Goal: Transaction & Acquisition: Purchase product/service

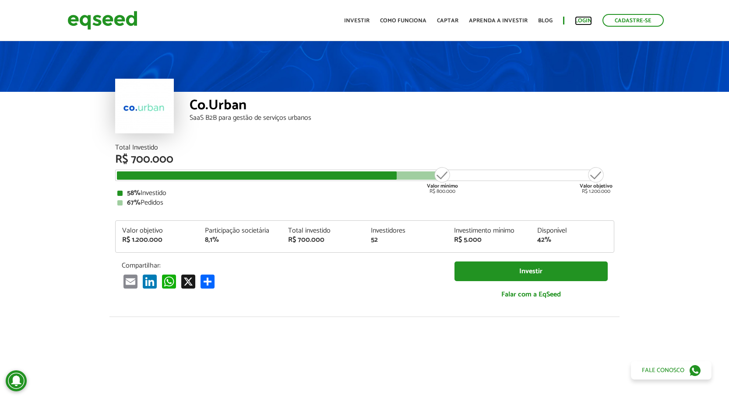
click at [586, 21] on link "Login" at bounding box center [583, 21] width 17 height 6
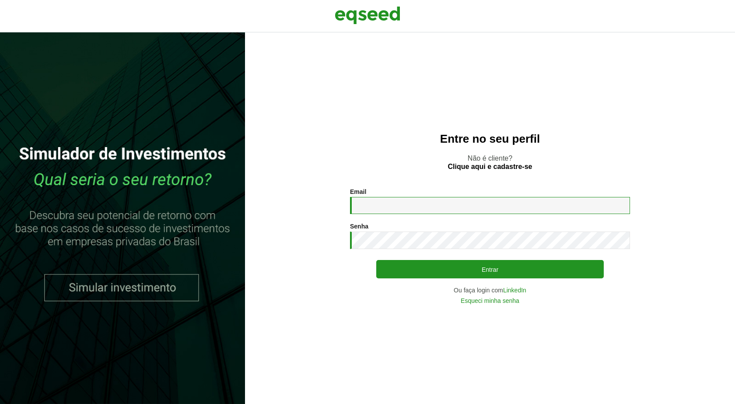
click at [417, 207] on input "Email *" at bounding box center [490, 205] width 280 height 17
type input "**********"
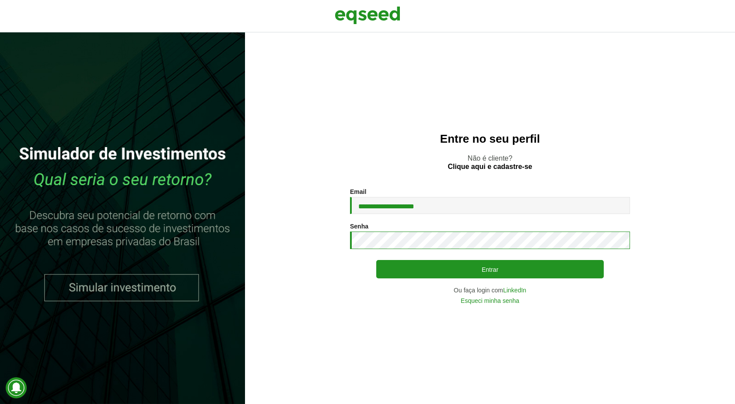
click at [376, 260] on button "Entrar" at bounding box center [490, 269] width 228 height 18
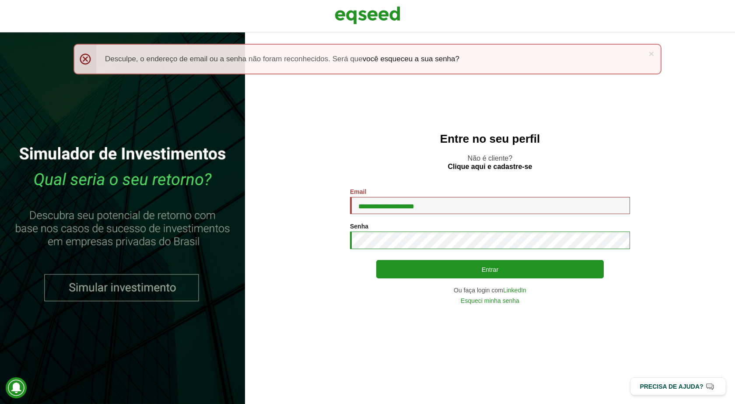
click at [376, 260] on button "Entrar" at bounding box center [490, 269] width 228 height 18
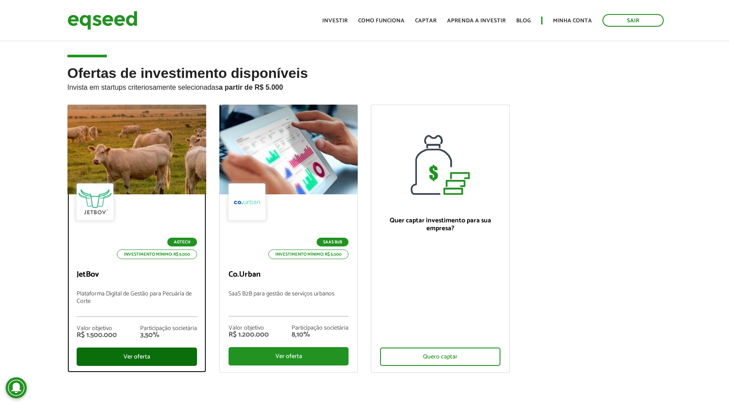
click at [155, 355] on div "Ver oferta" at bounding box center [137, 356] width 120 height 18
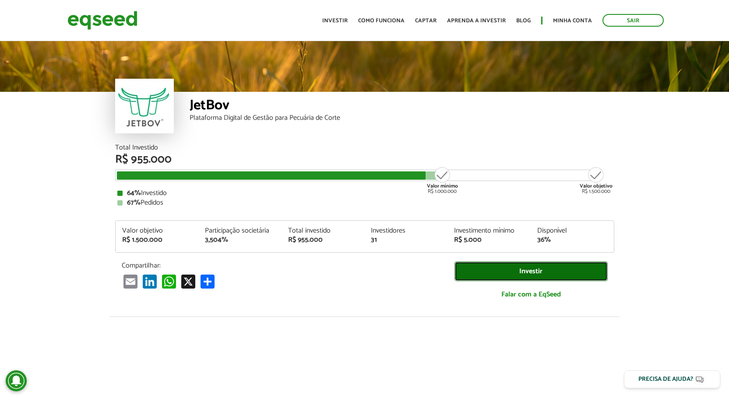
click at [526, 272] on link "Investir" at bounding box center [530, 272] width 153 height 20
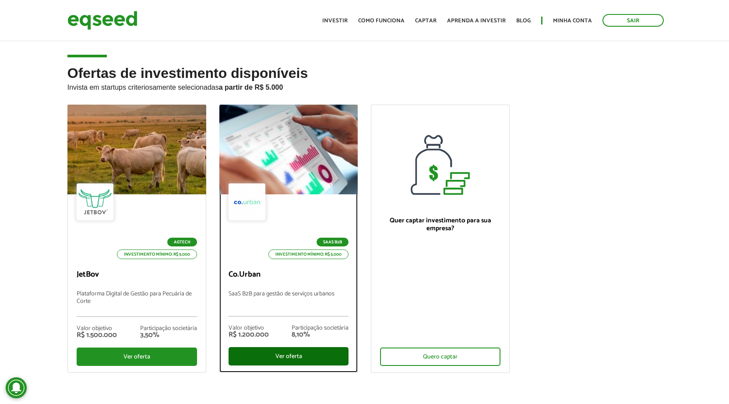
click at [292, 359] on div "Ver oferta" at bounding box center [288, 356] width 120 height 18
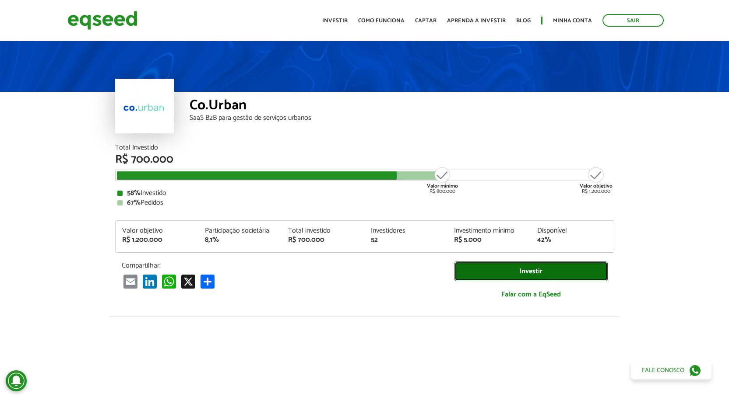
click at [536, 268] on link "Investir" at bounding box center [530, 272] width 153 height 20
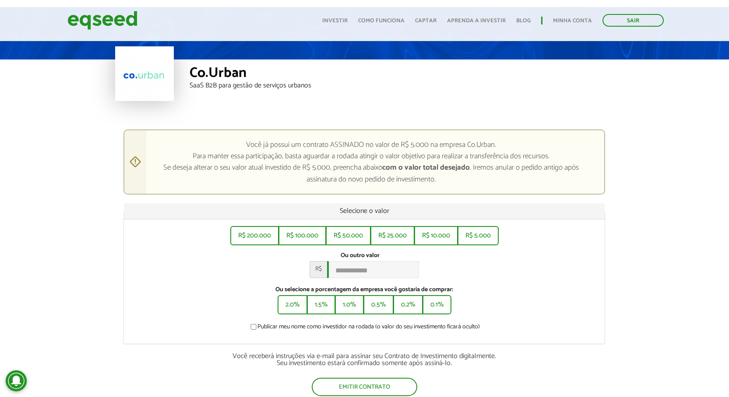
scroll to position [88, 0]
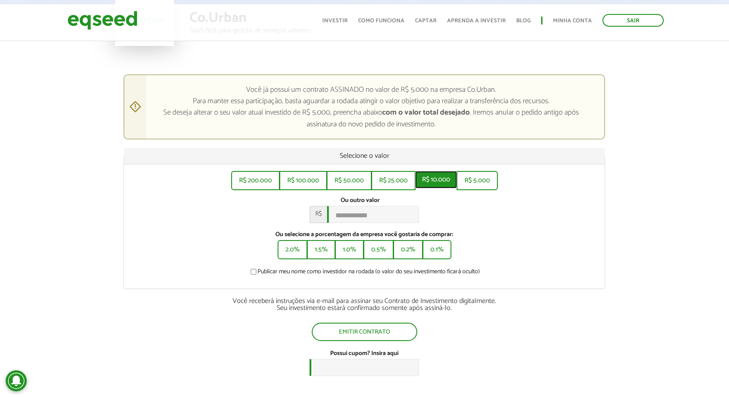
click at [442, 183] on button "R$ 10.000" at bounding box center [436, 180] width 42 height 18
type input "******"
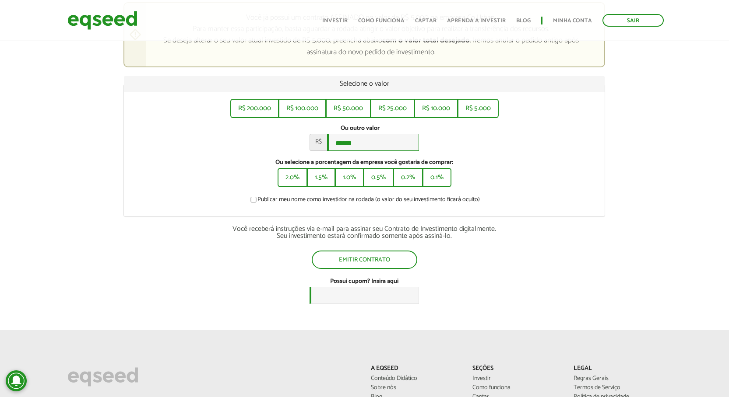
scroll to position [175, 0]
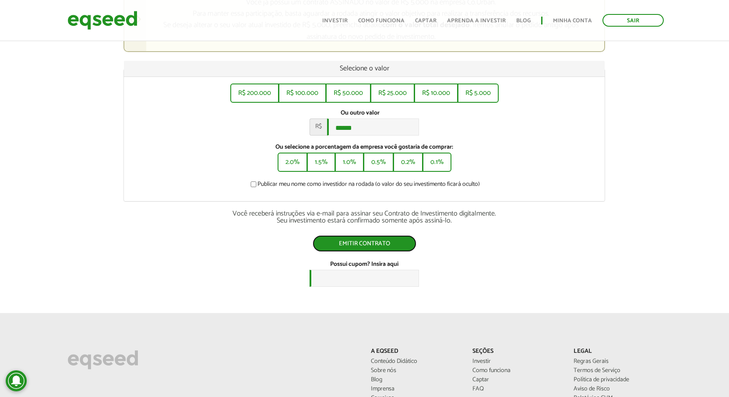
click at [362, 252] on button "Emitir contrato" at bounding box center [364, 243] width 104 height 17
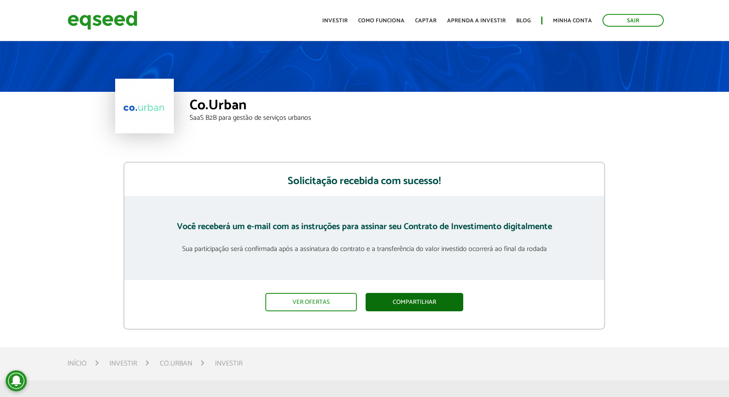
click at [436, 303] on link "Compartilhar" at bounding box center [414, 302] width 98 height 18
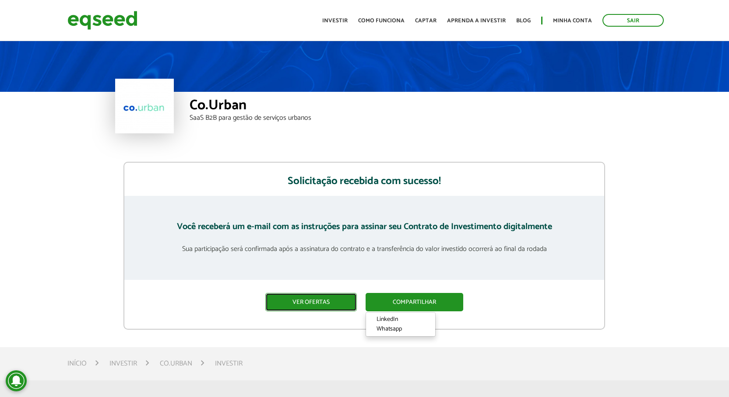
click at [340, 300] on link "Ver ofertas" at bounding box center [310, 302] width 91 height 18
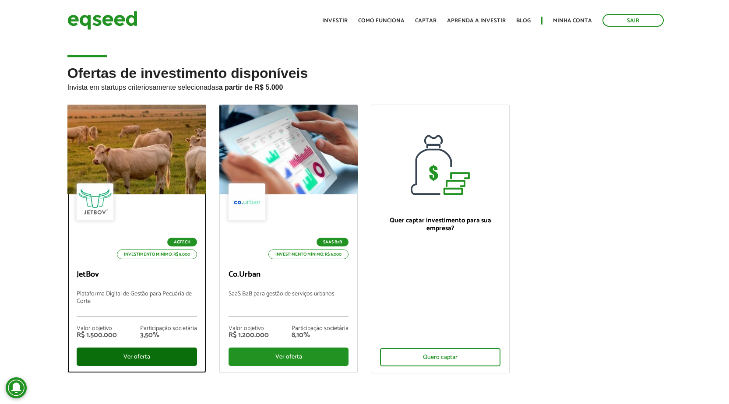
click at [161, 358] on div "Ver oferta" at bounding box center [137, 356] width 120 height 18
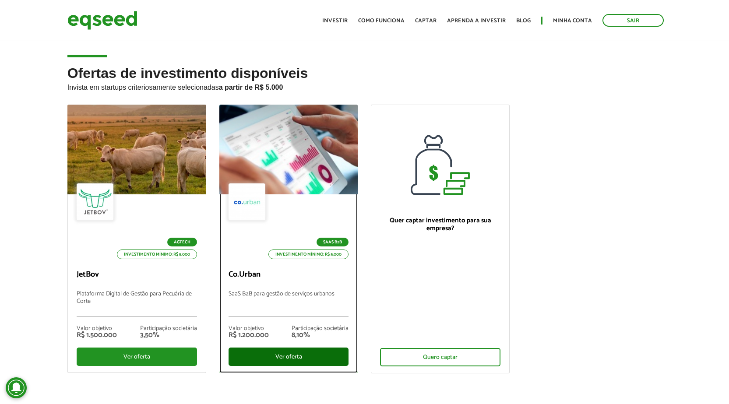
click at [285, 361] on div "Ver oferta" at bounding box center [288, 356] width 120 height 18
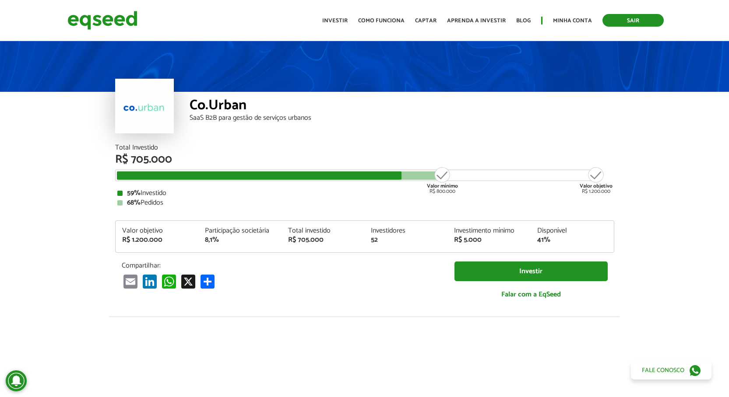
click at [628, 22] on link "Sair" at bounding box center [632, 20] width 61 height 13
